Goal: Communication & Community: Participate in discussion

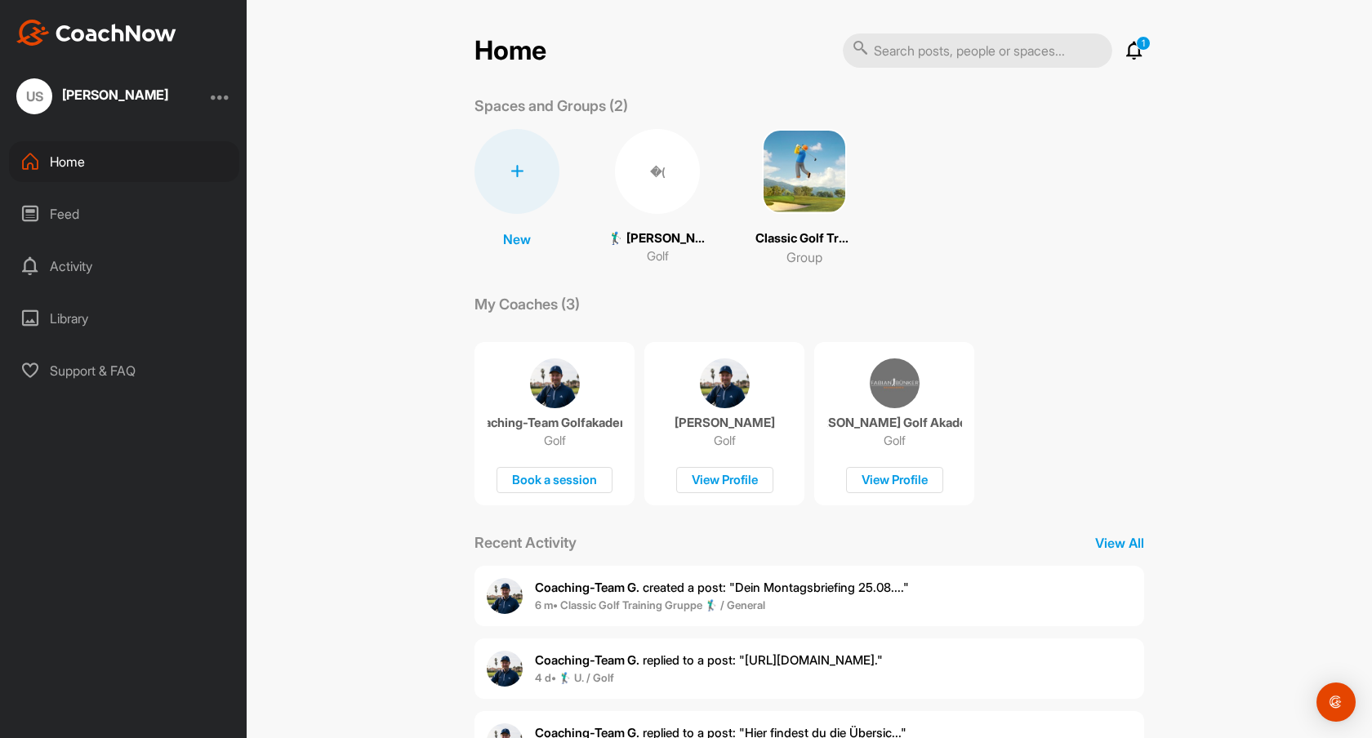
click at [646, 227] on div "�( 🏌‍♂ Udo Scheid (35.7) Golf" at bounding box center [657, 197] width 98 height 137
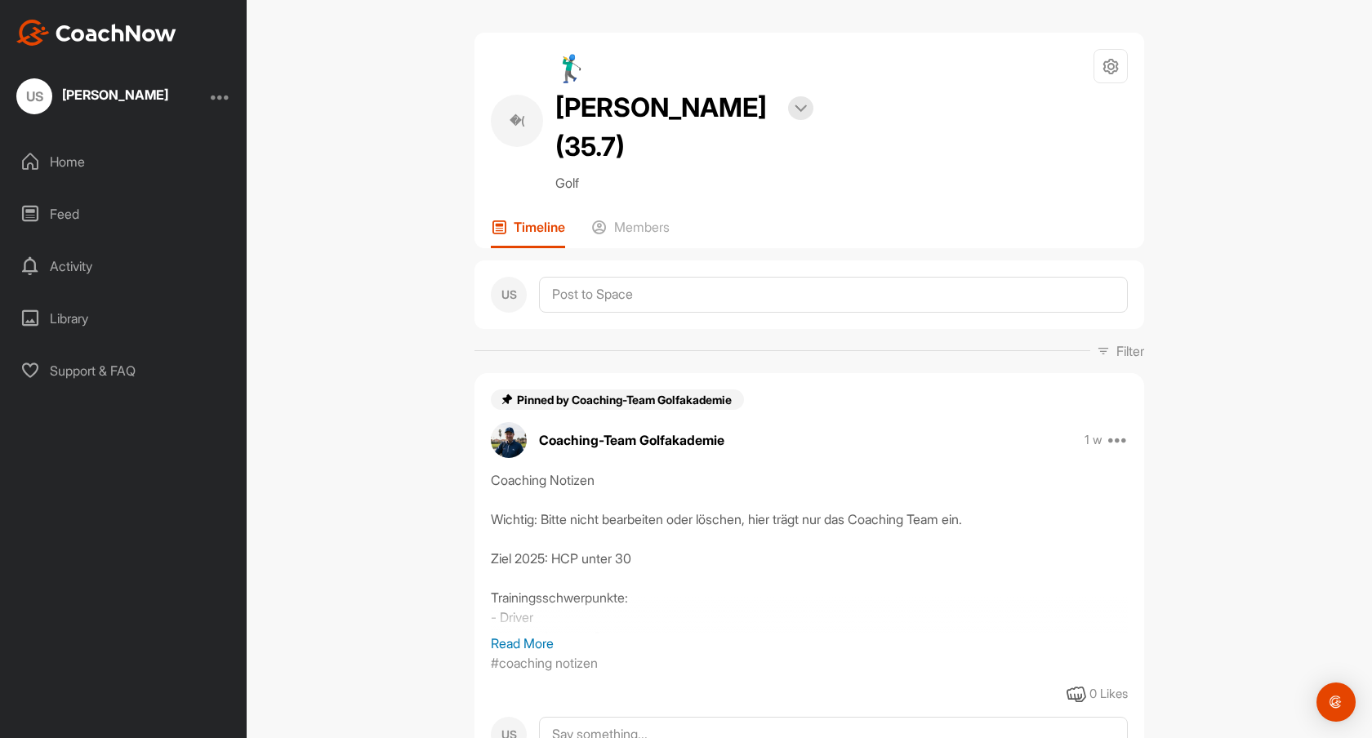
click at [75, 260] on div "Activity" at bounding box center [124, 266] width 230 height 41
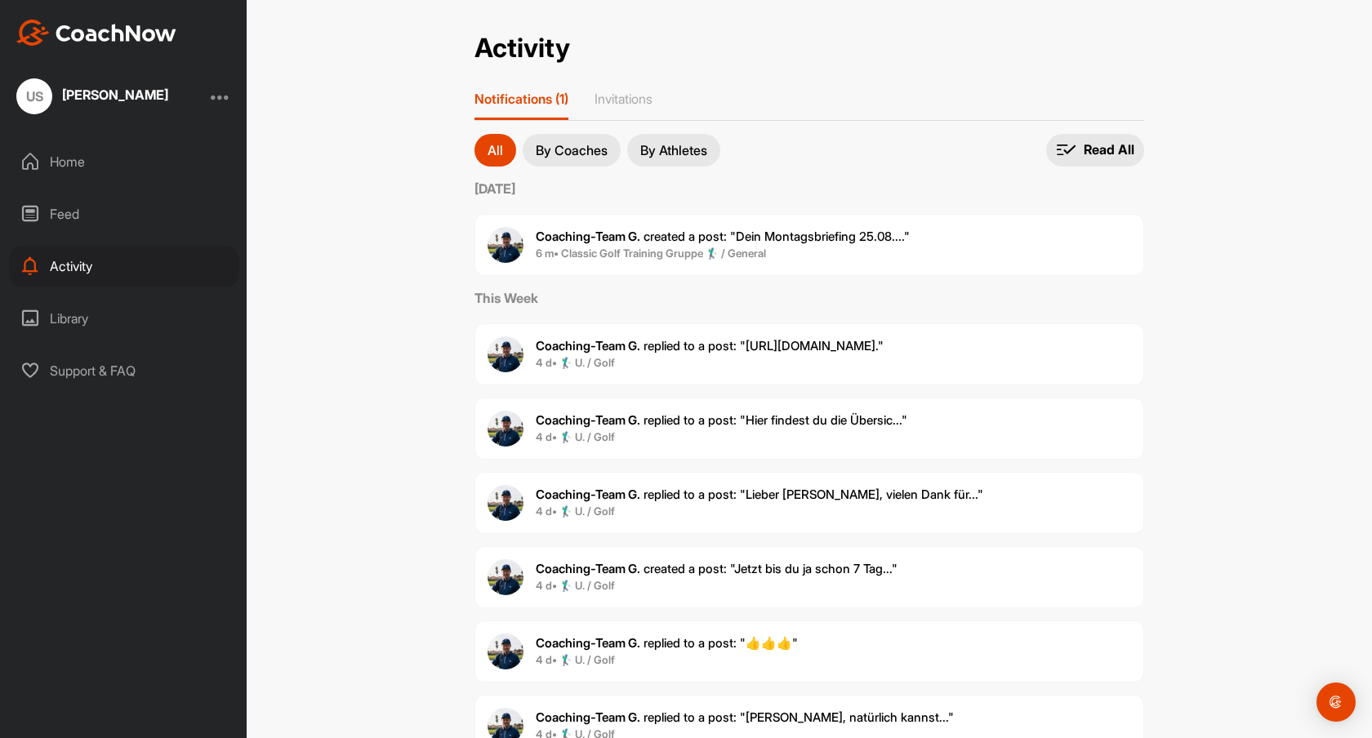
click at [685, 234] on span "Coaching-Team G. created a post : "Dein Montagsbriefing 25.08...."" at bounding box center [723, 237] width 374 height 16
